Goal: Check status: Verify the current state of an ongoing process or item

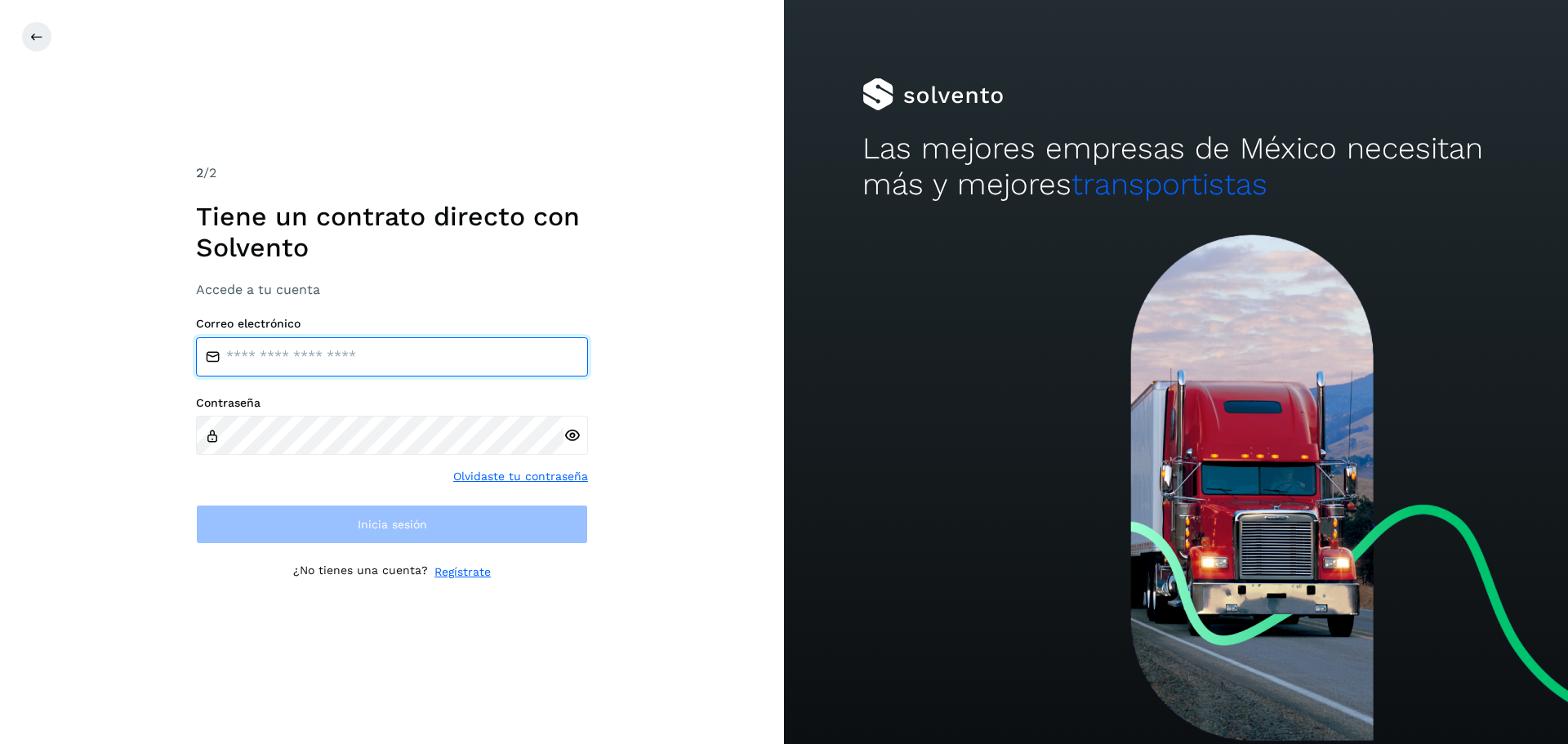
click at [311, 347] on input "email" at bounding box center [392, 357] width 392 height 39
type input "**********"
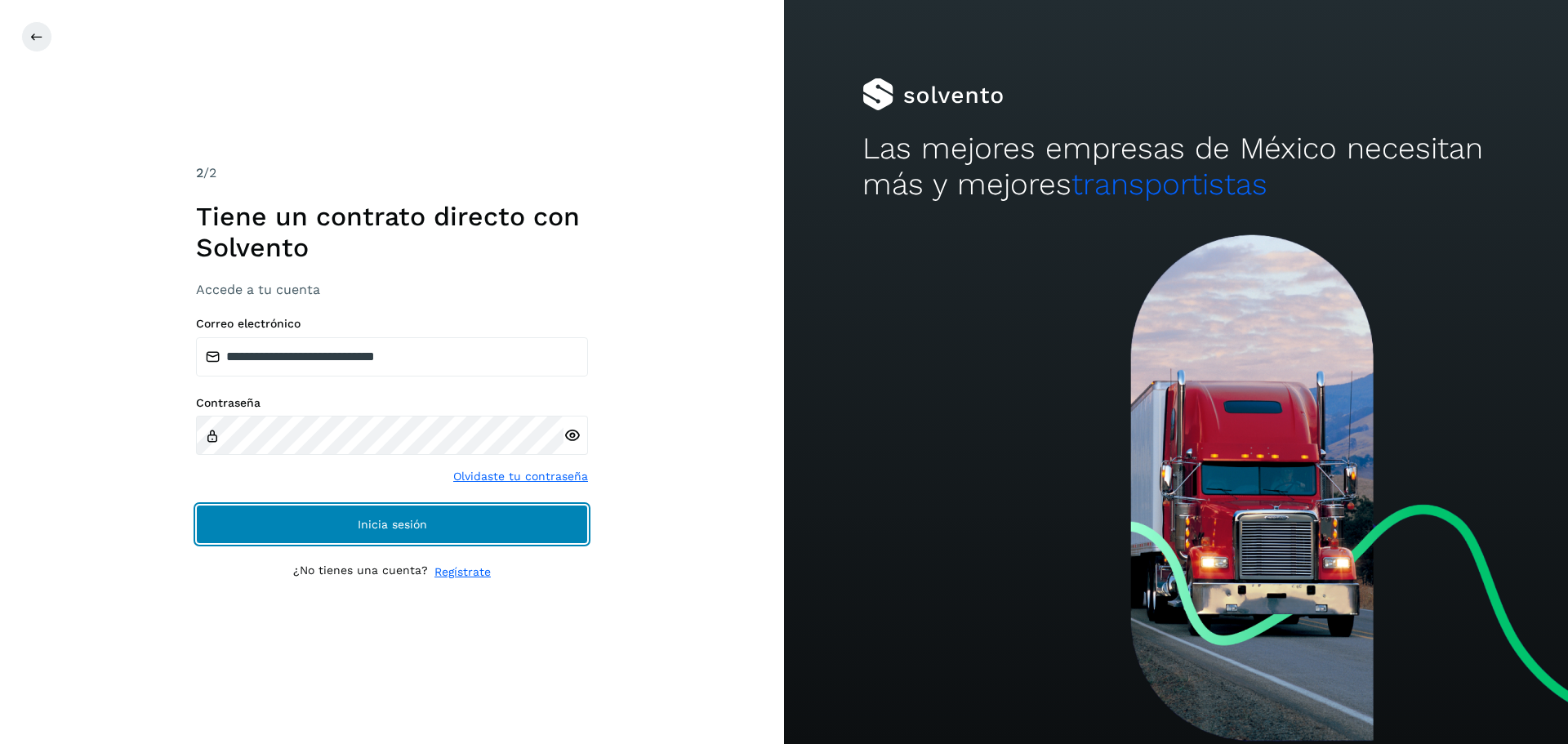
click at [365, 526] on span "Inicia sesión" at bounding box center [392, 524] width 69 height 12
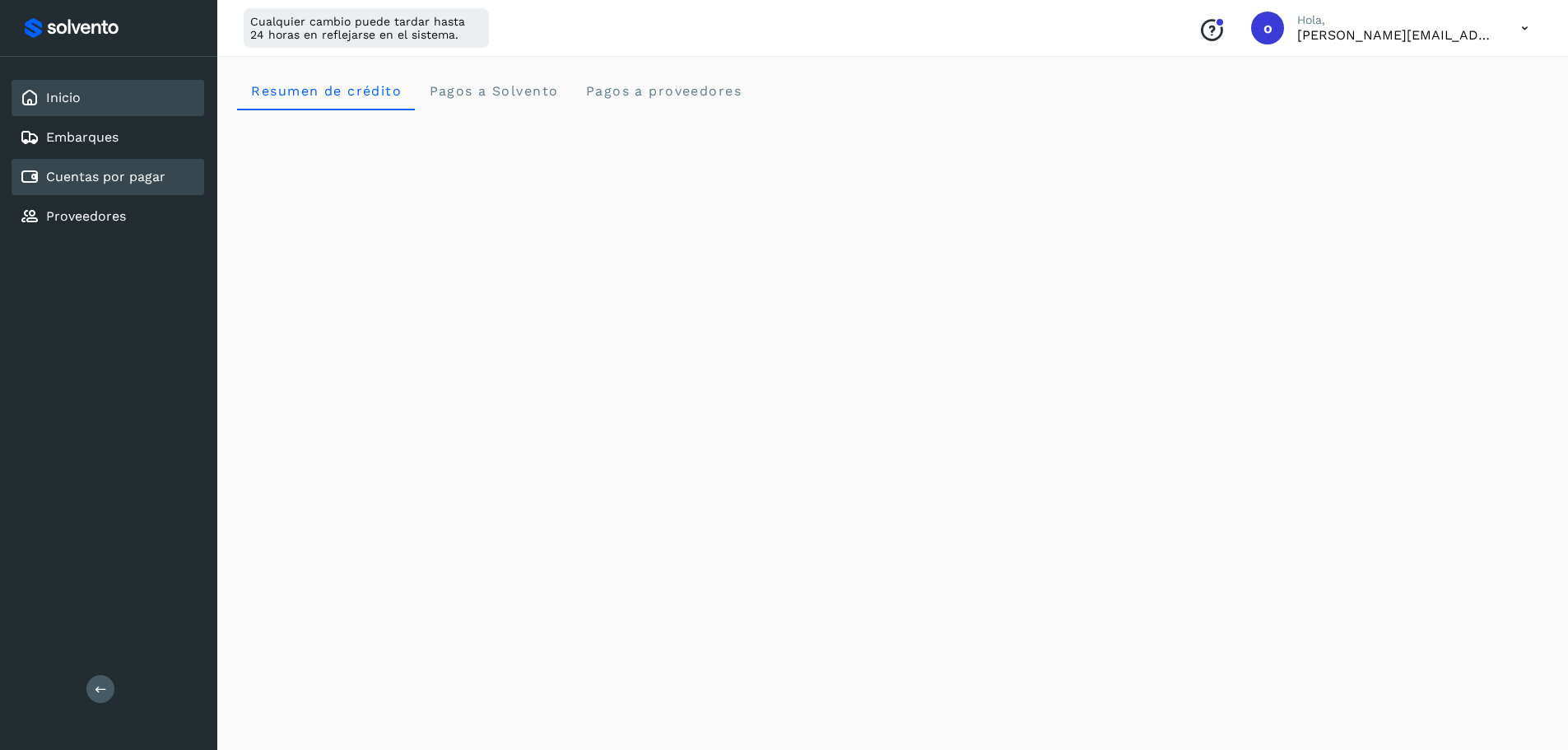
click at [130, 182] on link "Cuentas por pagar" at bounding box center [105, 176] width 119 height 16
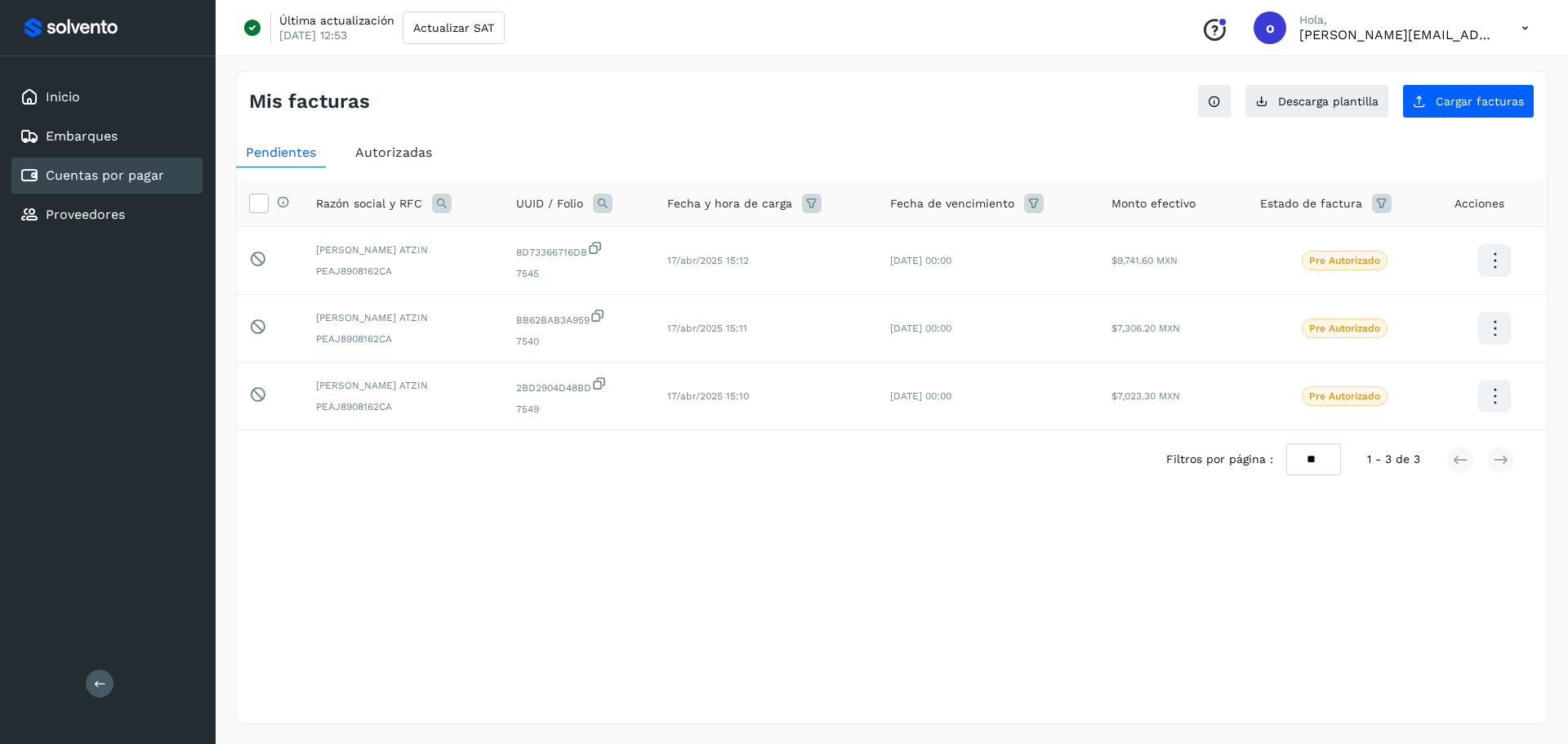
click at [409, 163] on div "Autorizadas" at bounding box center [394, 153] width 96 height 29
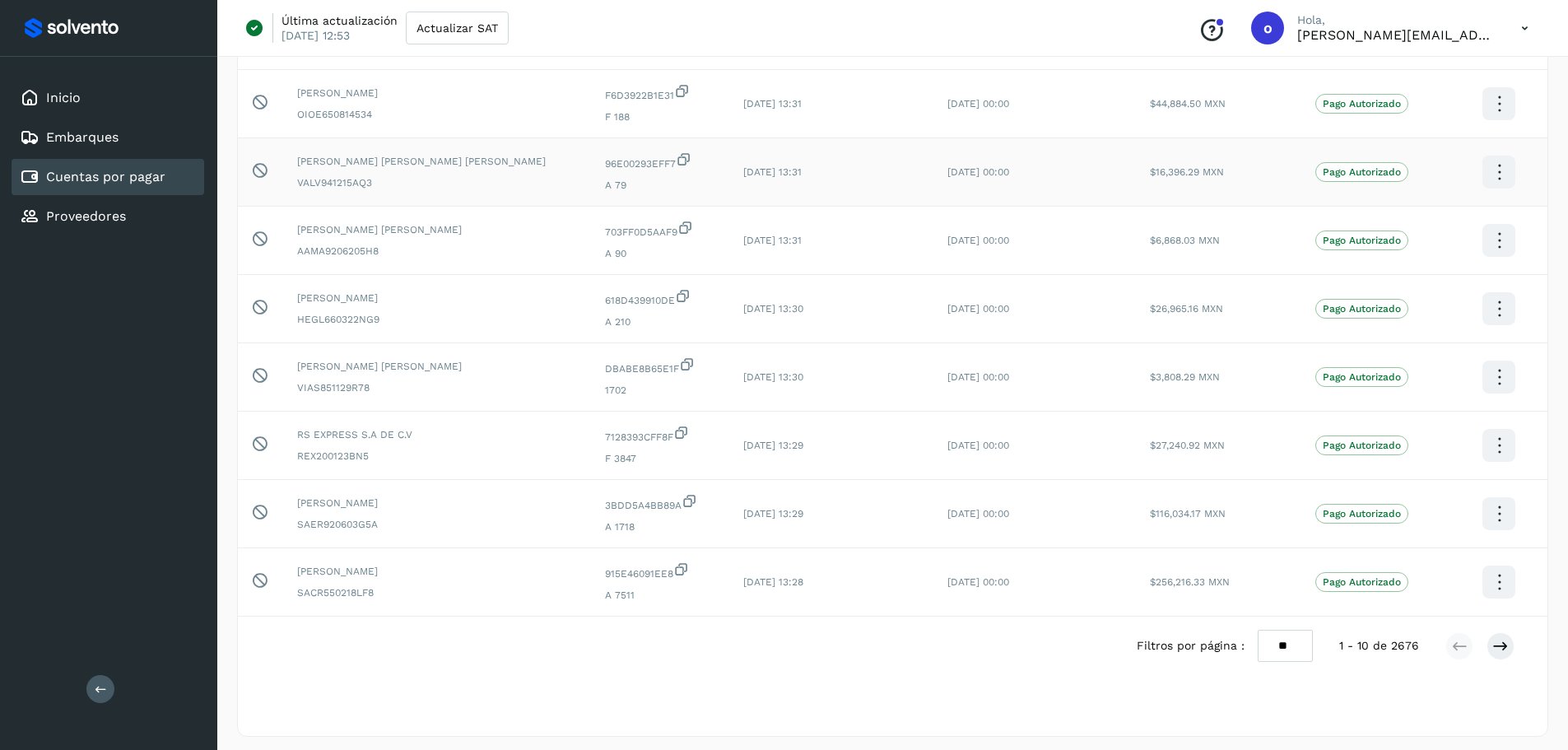
scroll to position [303, 0]
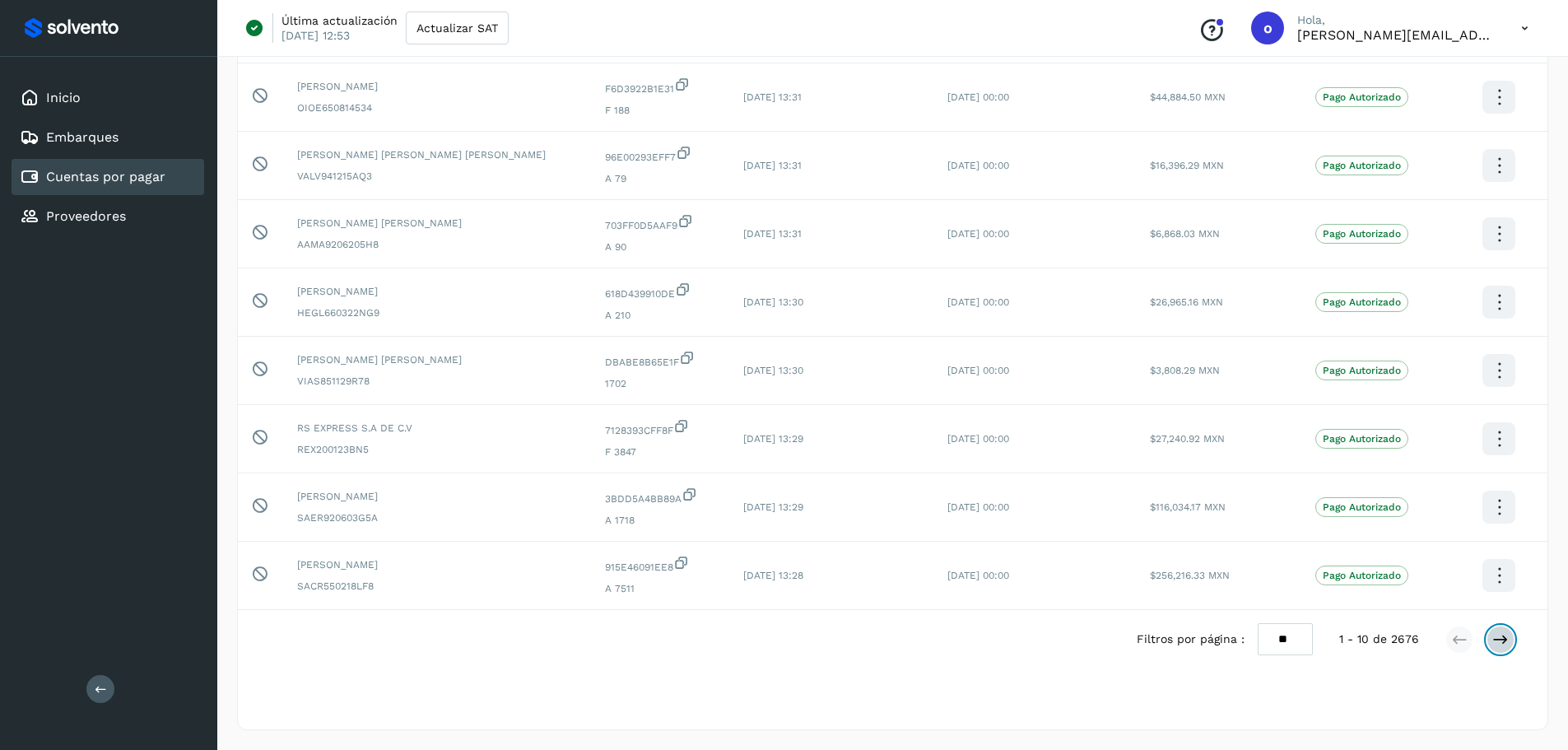
click at [1502, 643] on icon at bounding box center [1501, 640] width 16 height 17
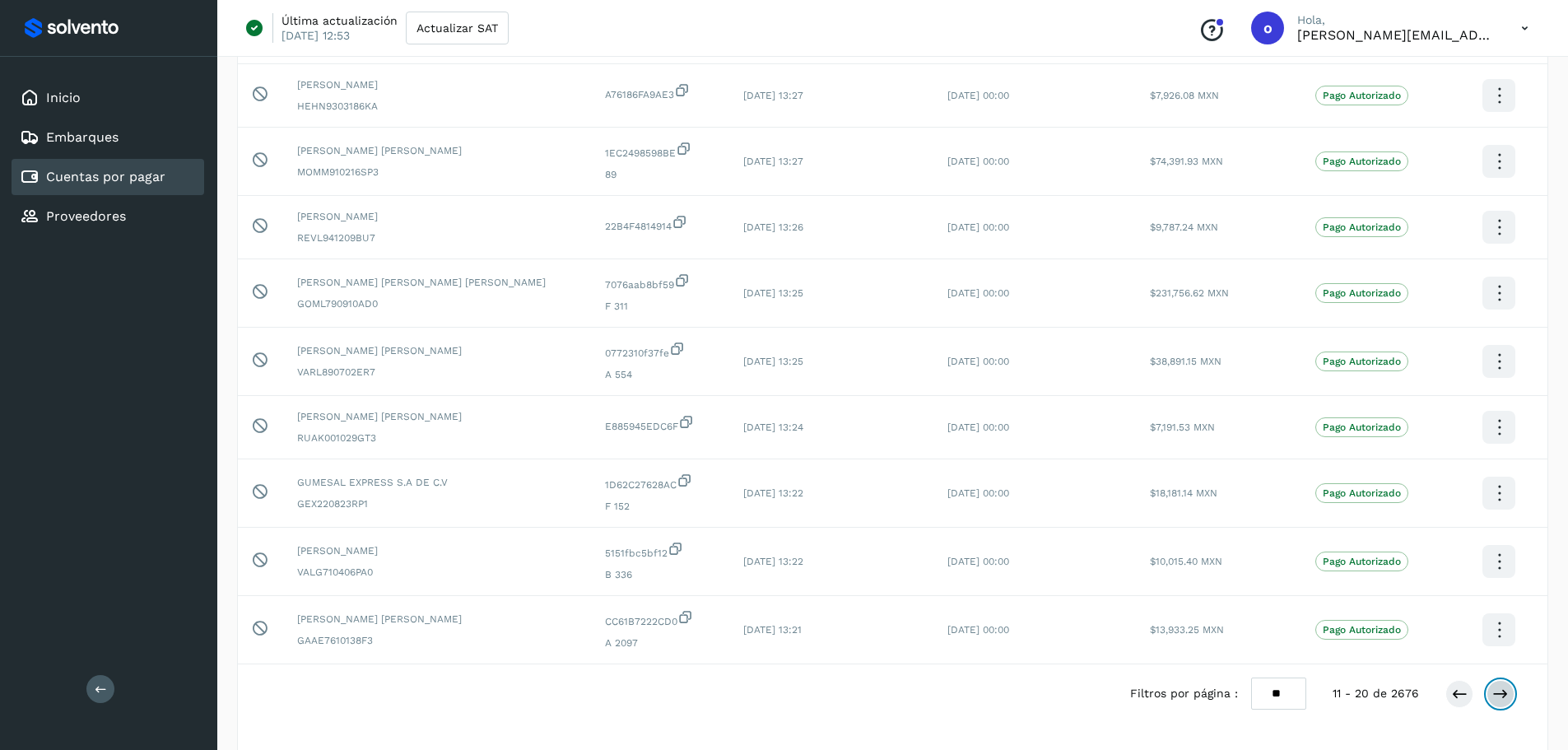
scroll to position [287, 0]
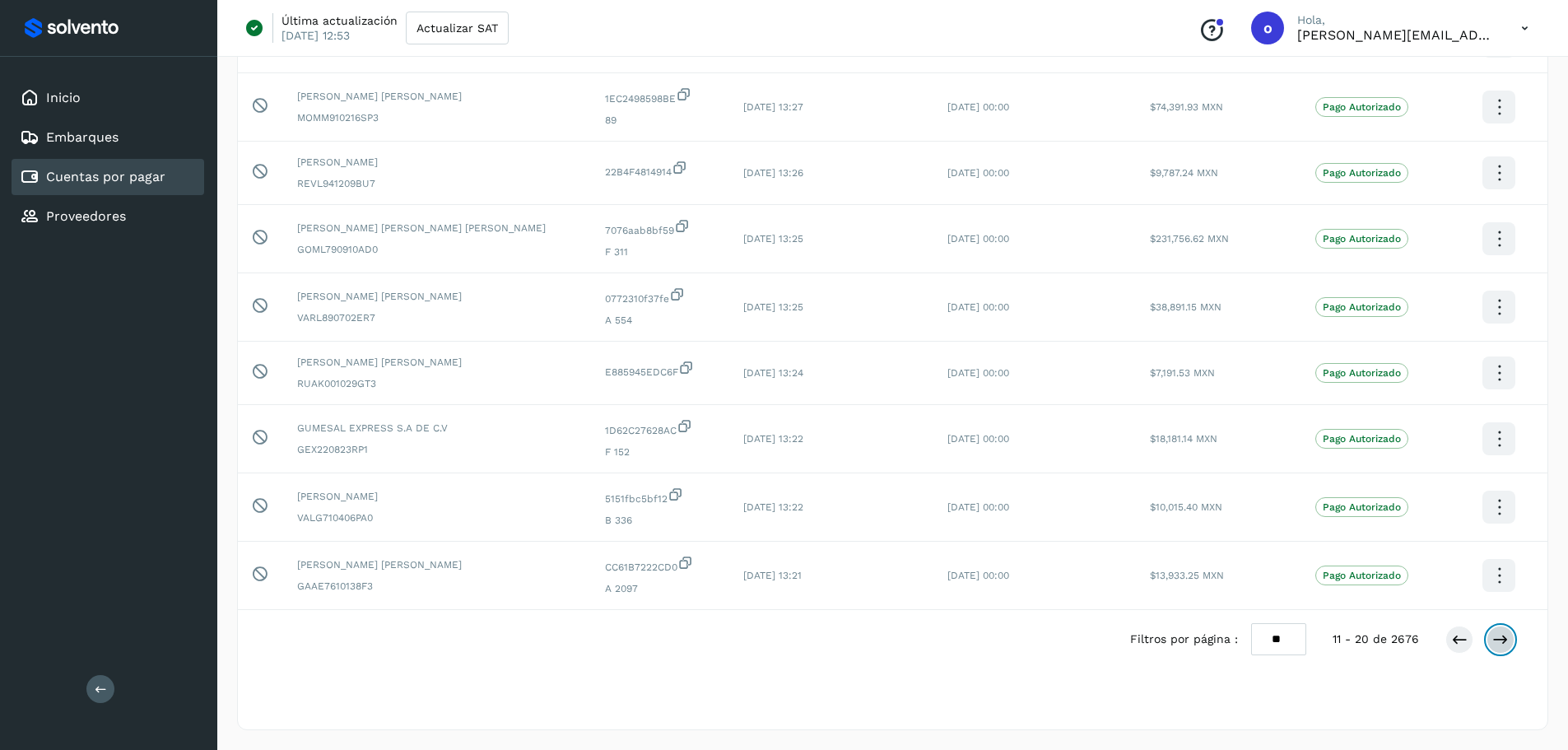
click at [1506, 638] on icon at bounding box center [1501, 640] width 16 height 17
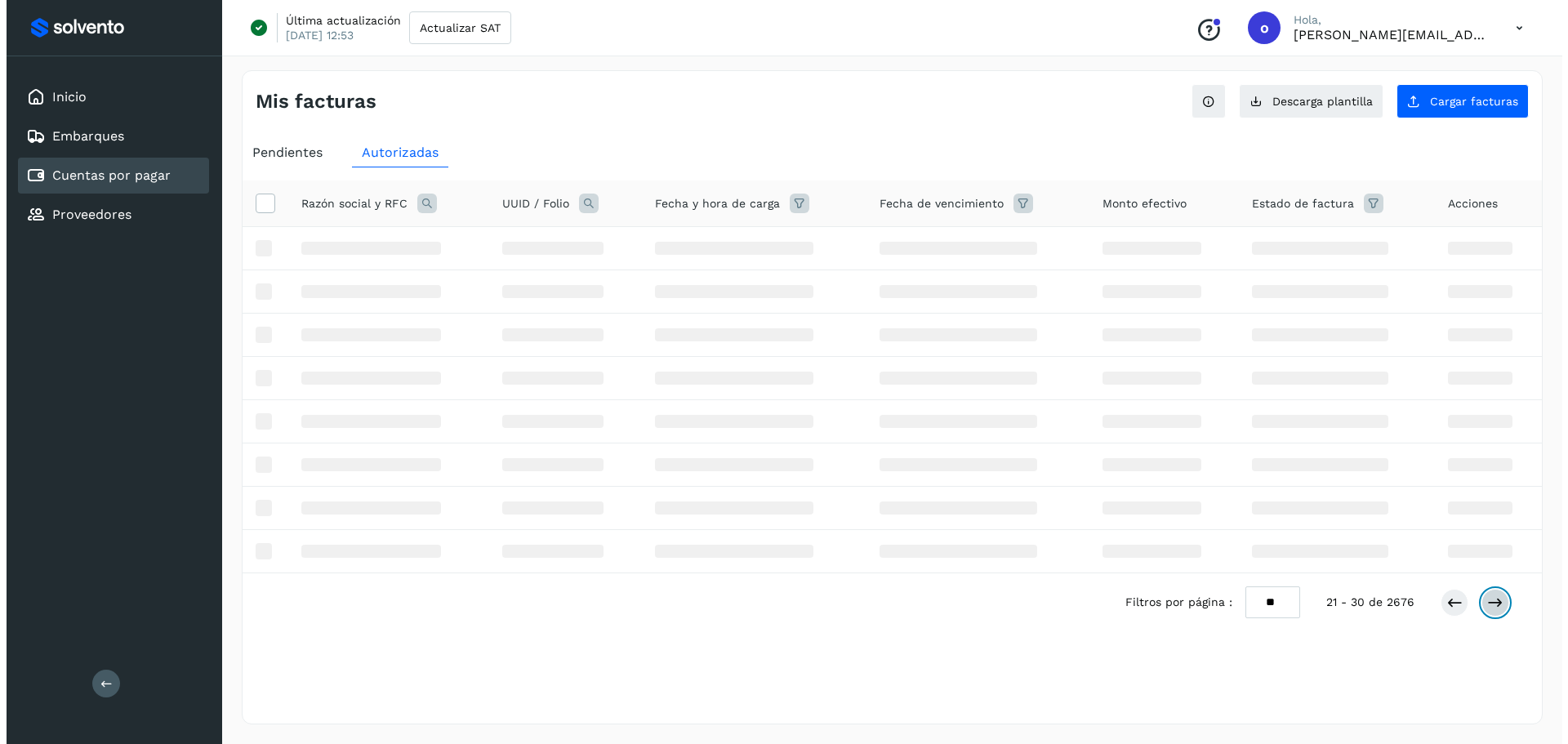
scroll to position [0, 0]
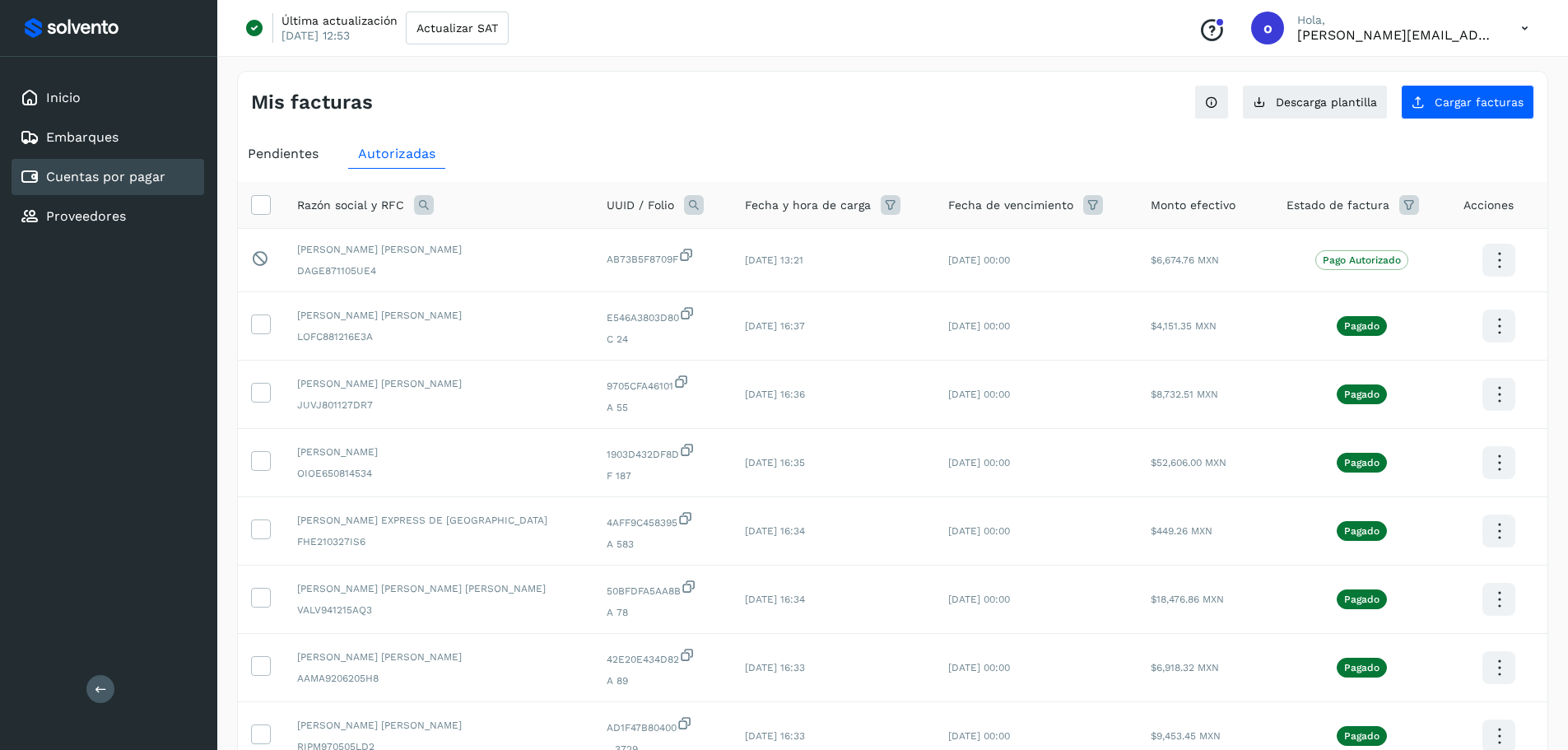
click at [259, 150] on span "Pendientes" at bounding box center [282, 153] width 71 height 16
